Goal: Task Accomplishment & Management: Use online tool/utility

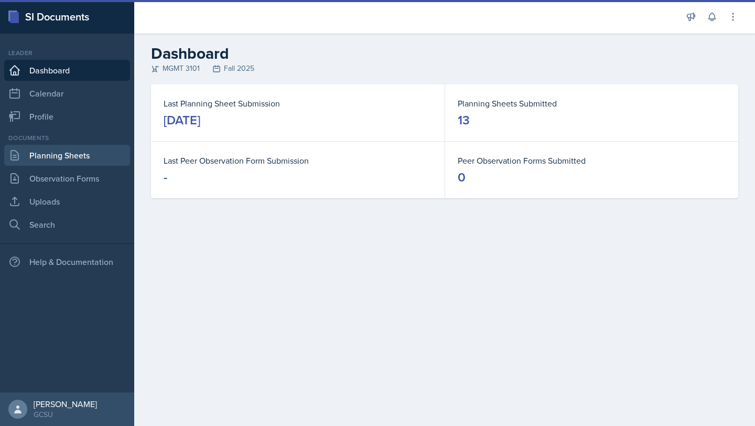
click at [68, 160] on link "Planning Sheets" at bounding box center [67, 155] width 126 height 21
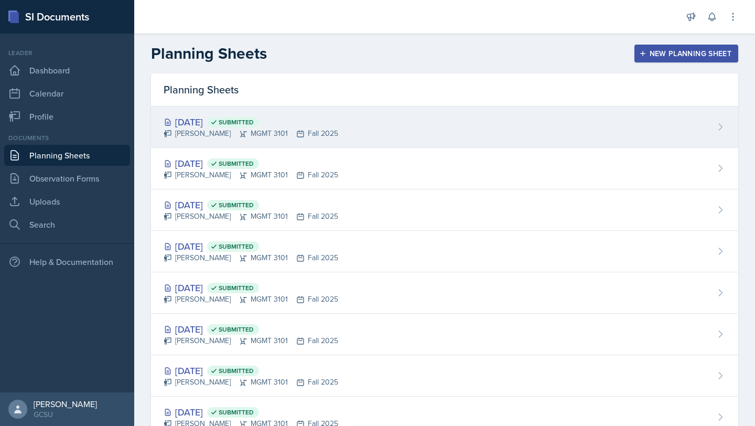
click at [218, 124] on icon at bounding box center [213, 122] width 7 height 7
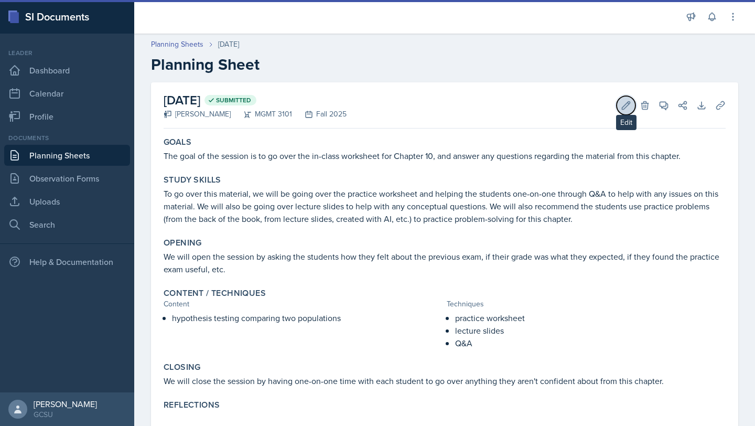
click at [630, 101] on icon at bounding box center [627, 105] width 8 height 8
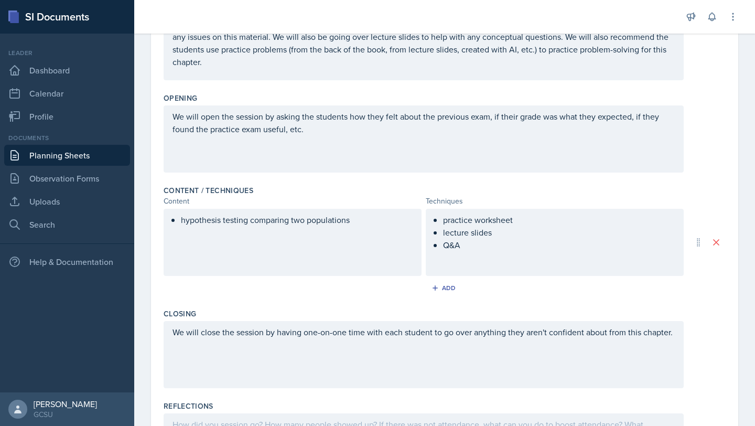
scroll to position [298, 0]
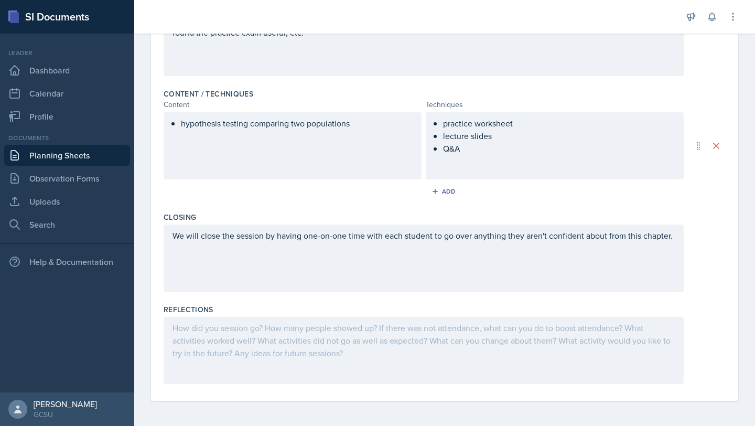
click at [226, 348] on div at bounding box center [424, 350] width 520 height 67
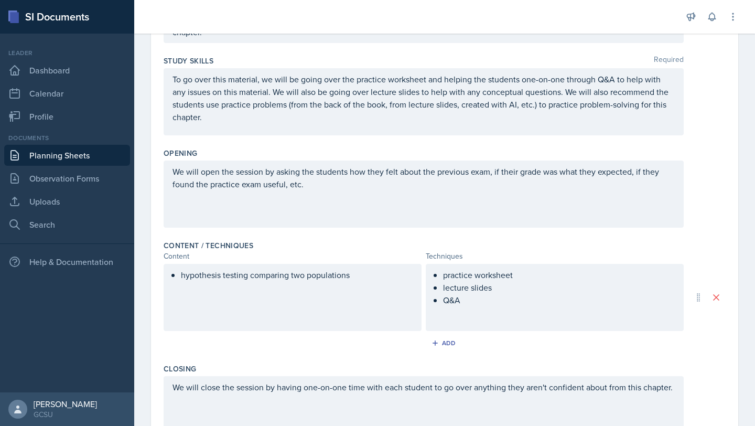
scroll to position [0, 0]
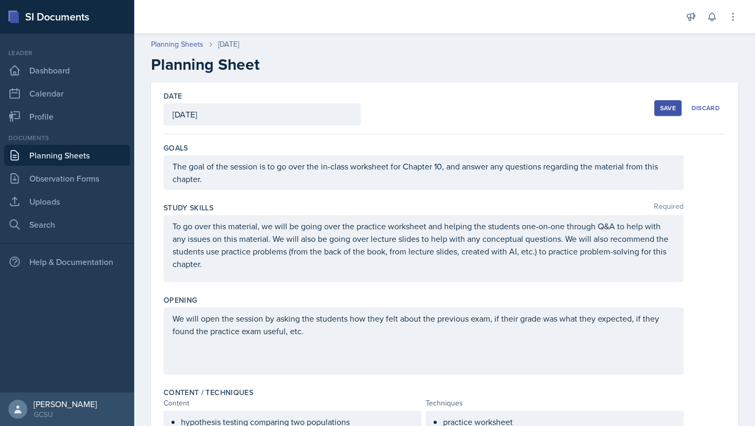
click at [666, 104] on div "Save" at bounding box center [668, 108] width 16 height 8
